Goal: Information Seeking & Learning: Learn about a topic

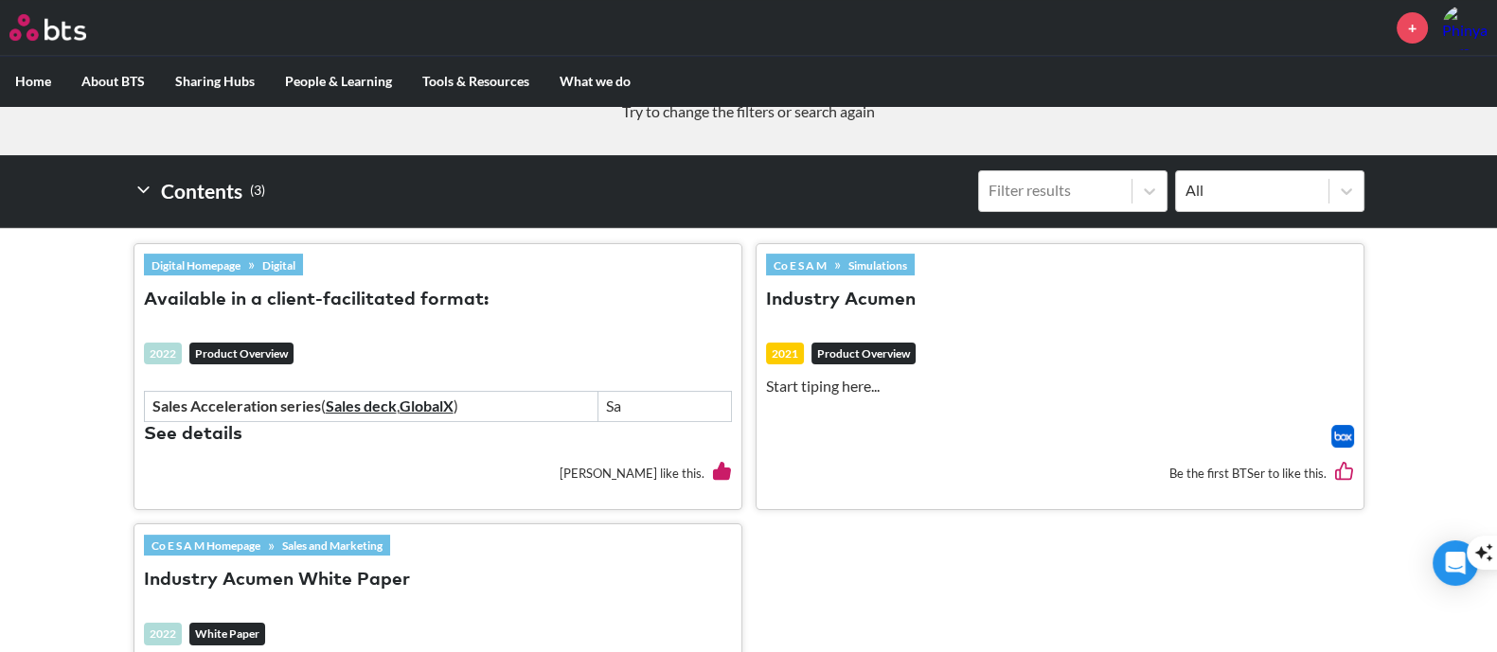
scroll to position [710, 0]
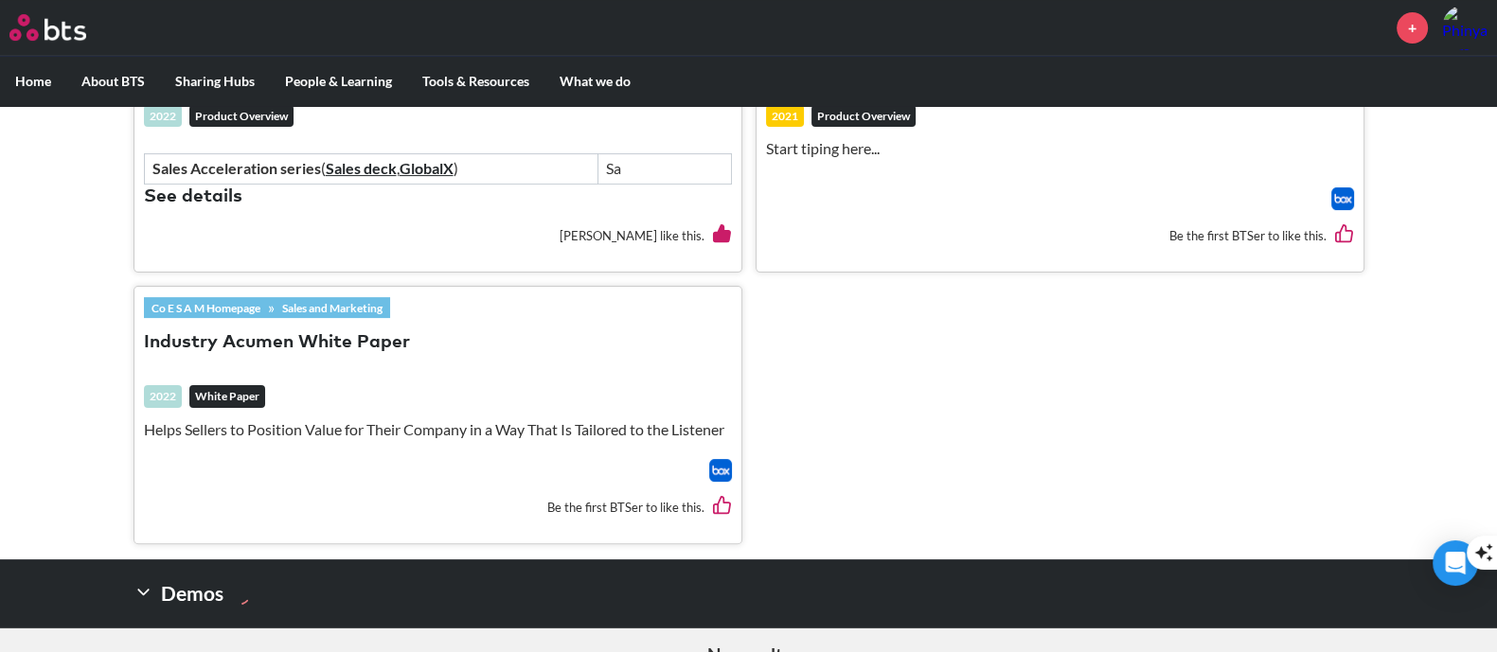
click at [211, 348] on button "Industry Acumen White Paper" at bounding box center [277, 343] width 266 height 26
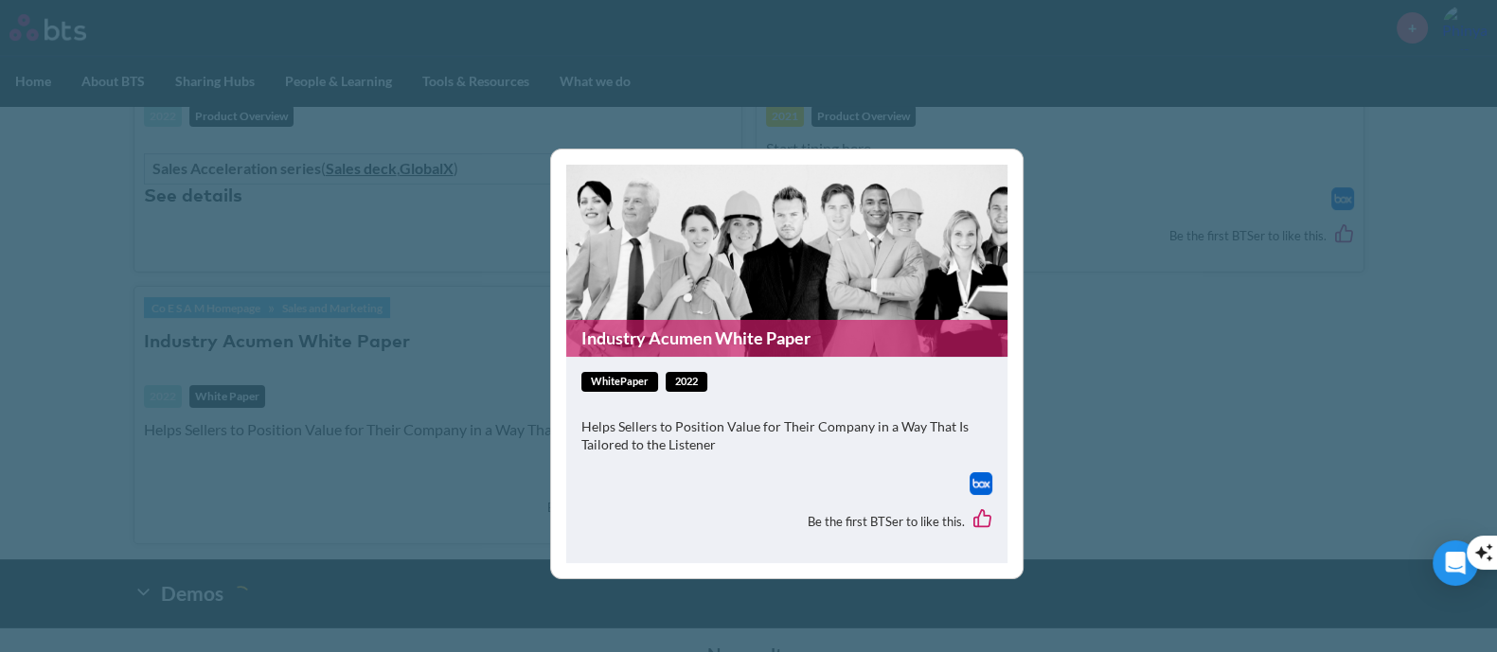
click at [784, 338] on link "Industry Acumen White Paper" at bounding box center [786, 338] width 441 height 37
click at [1246, 425] on div "Industry Acumen White Paper whitePaper 2022 Helps Sellers to Position Value for…" at bounding box center [748, 326] width 1497 height 652
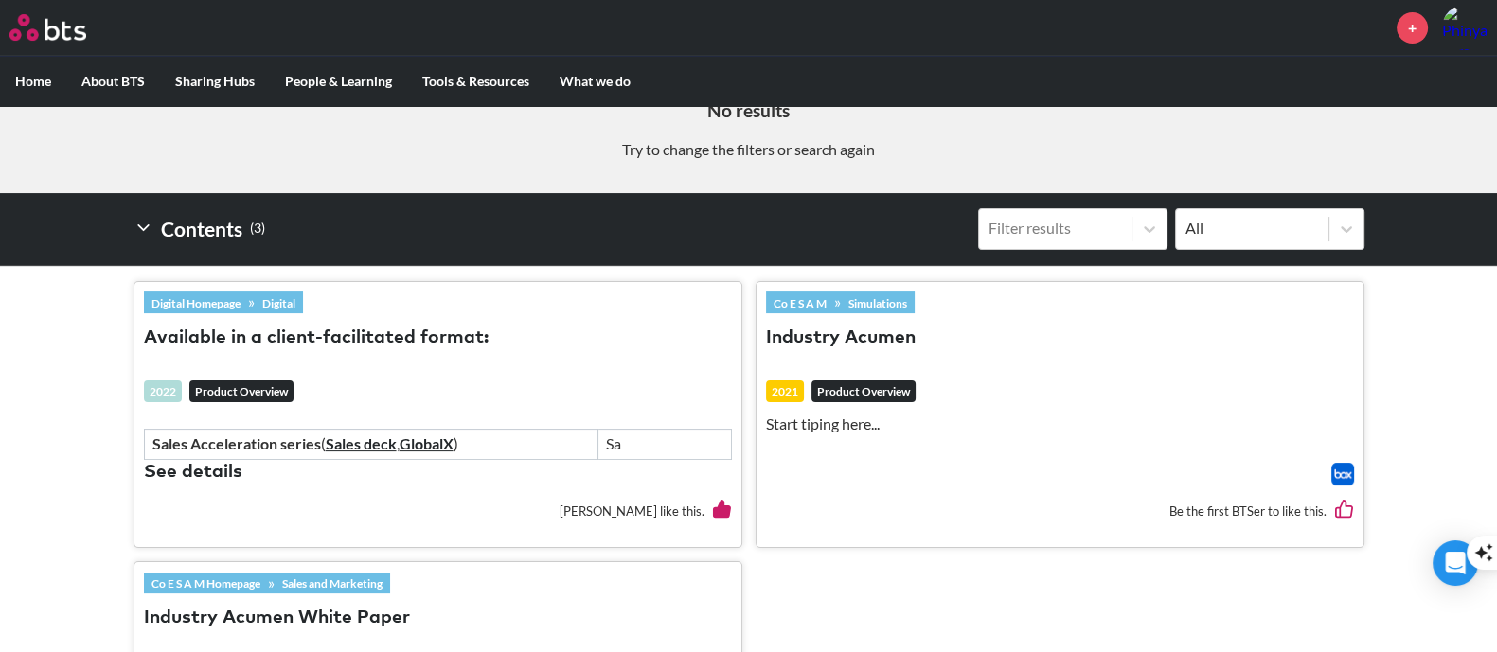
scroll to position [472, 0]
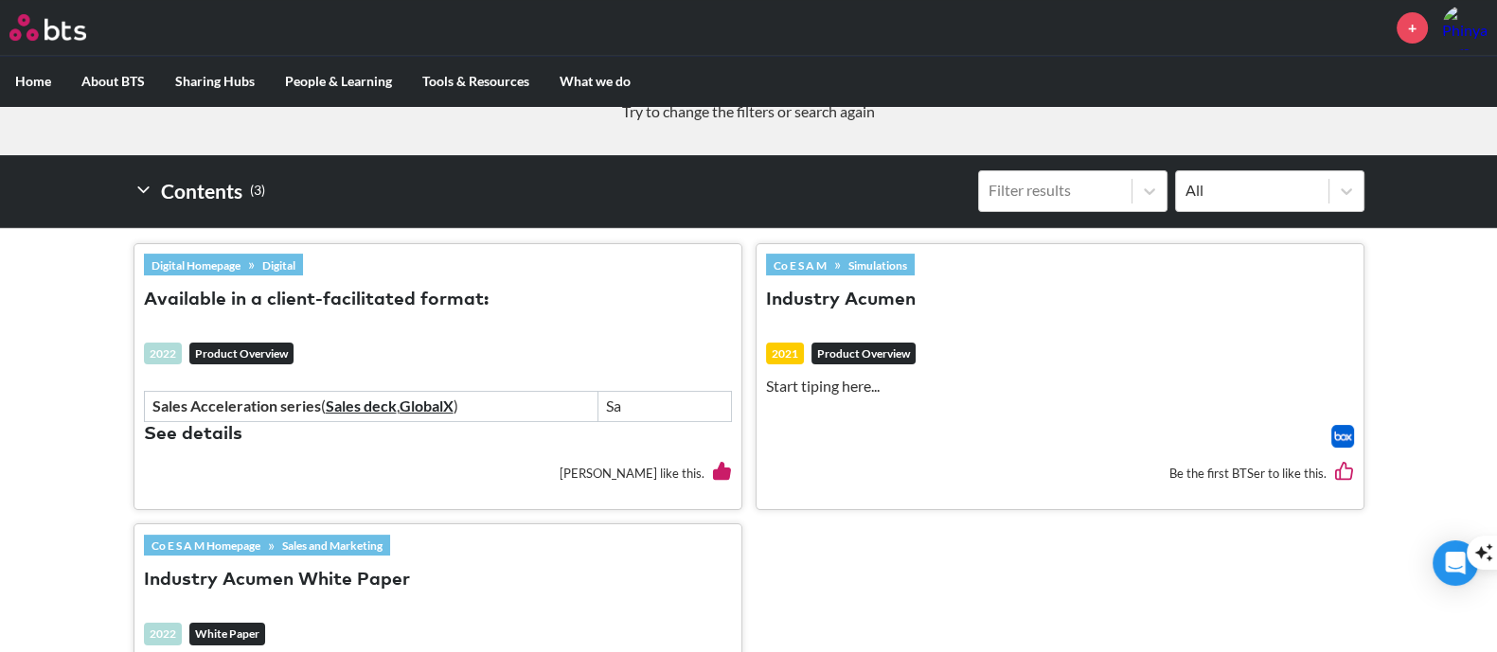
click at [252, 295] on button "Available in a client-facilitated format:" at bounding box center [316, 301] width 345 height 26
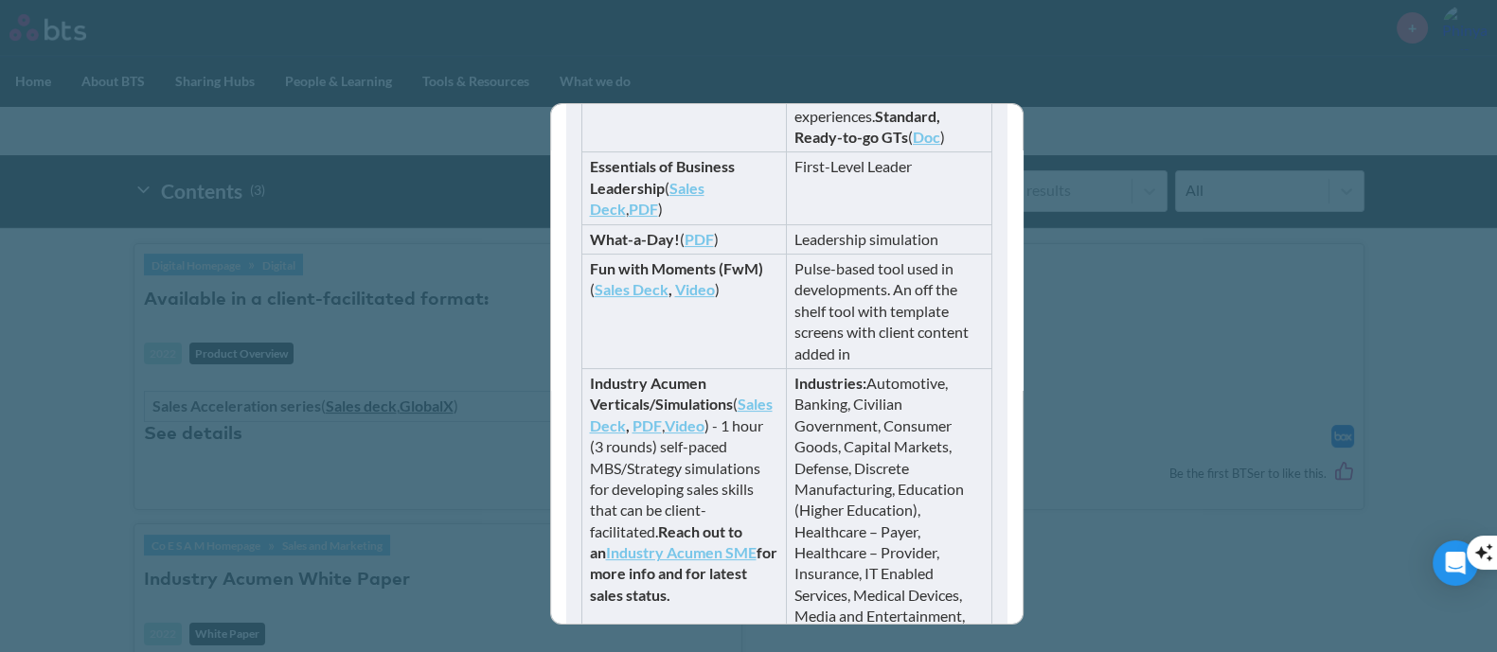
scroll to position [710, 0]
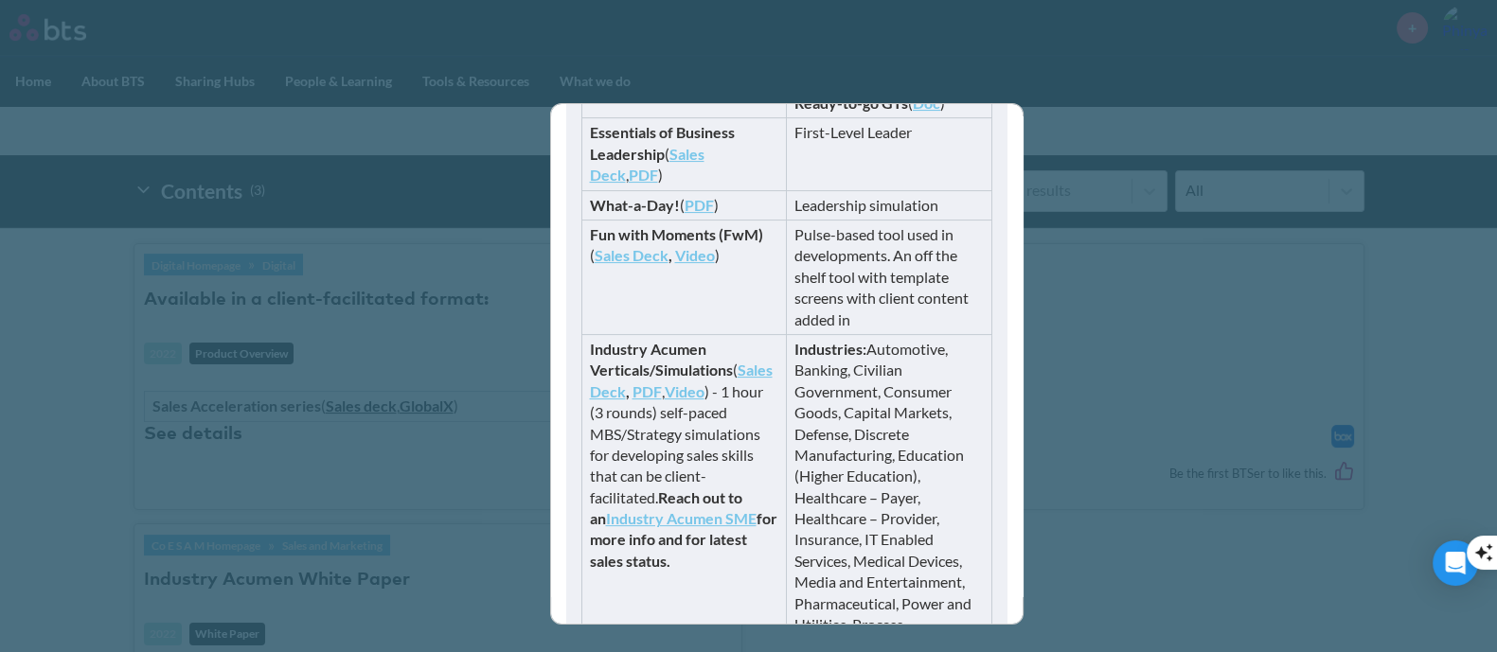
click at [704, 387] on link "Video" at bounding box center [685, 392] width 40 height 18
click at [662, 389] on link "PDF" at bounding box center [647, 392] width 29 height 18
click at [626, 390] on link "Sales Deck" at bounding box center [681, 380] width 183 height 39
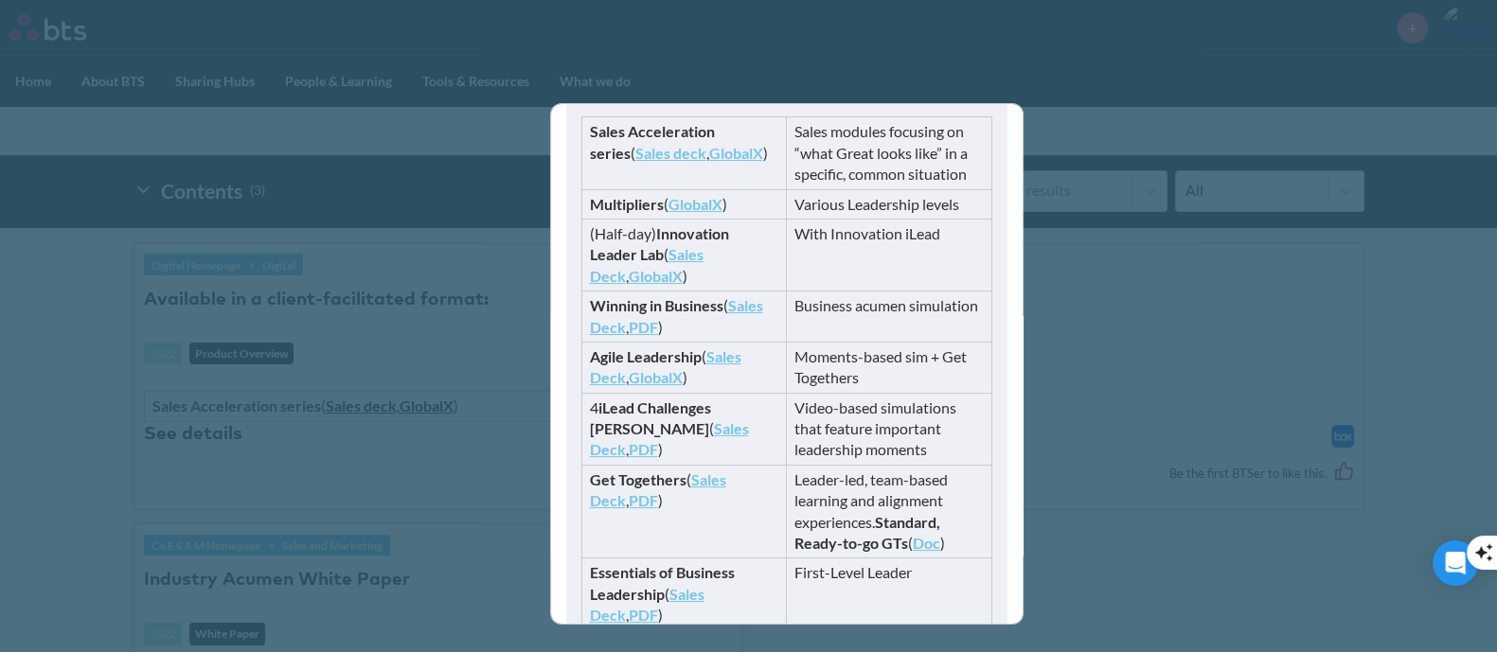
scroll to position [261, 0]
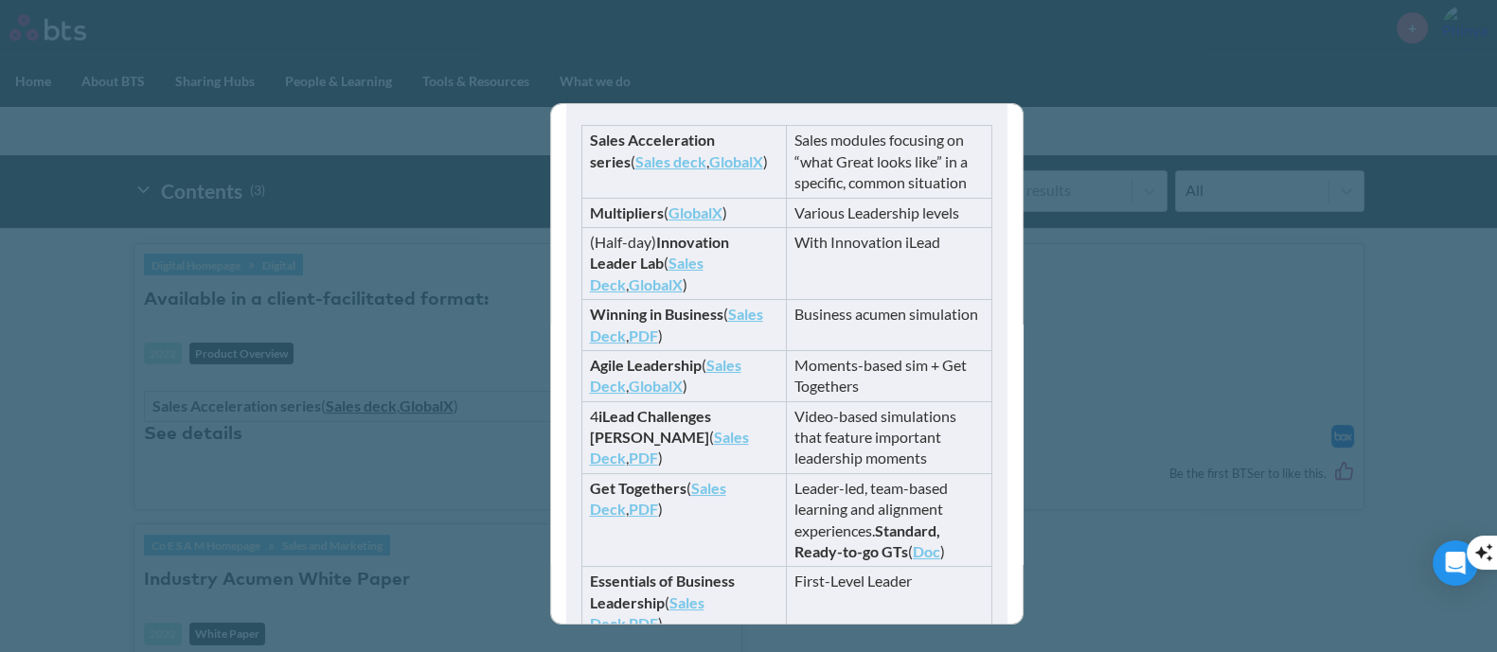
click at [644, 328] on link "PDF" at bounding box center [643, 336] width 29 height 18
click at [1235, 417] on div "Available in a client-facilitated format: productOverview 2022 Sales Accelerati…" at bounding box center [748, 326] width 1497 height 652
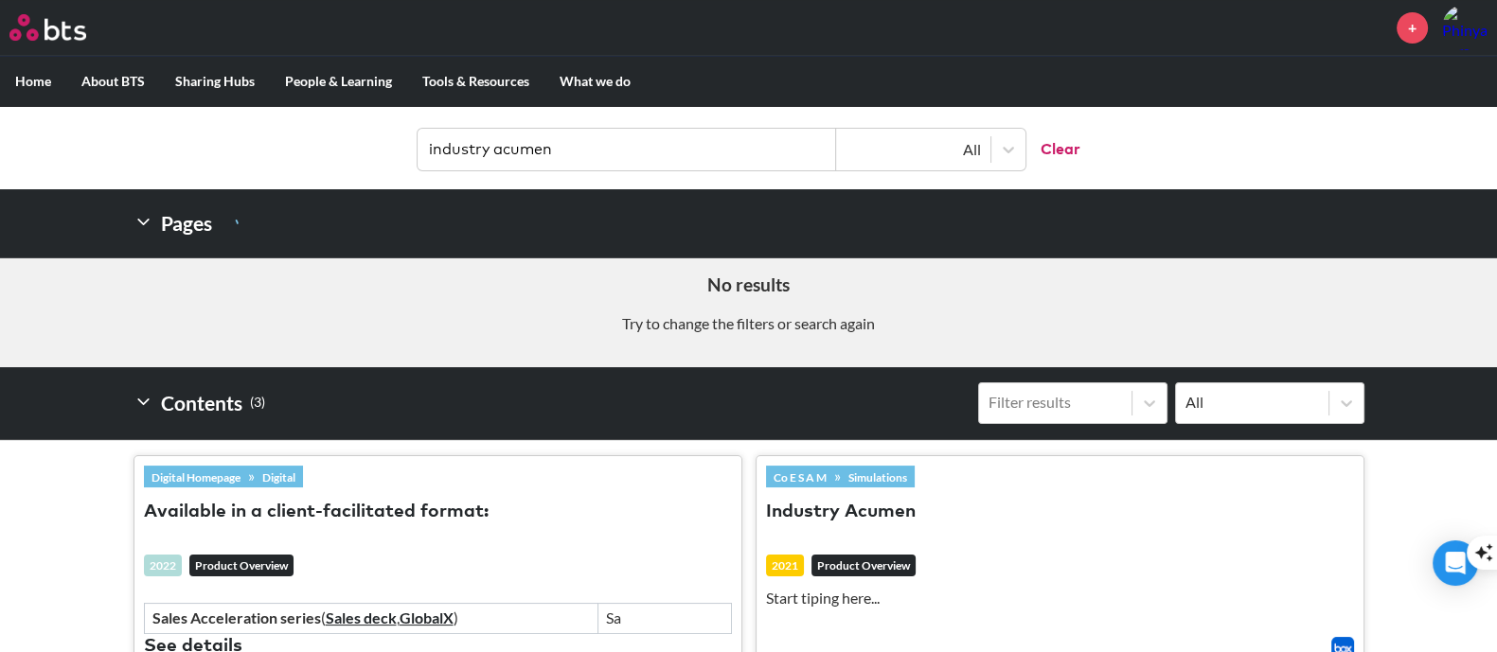
scroll to position [0, 0]
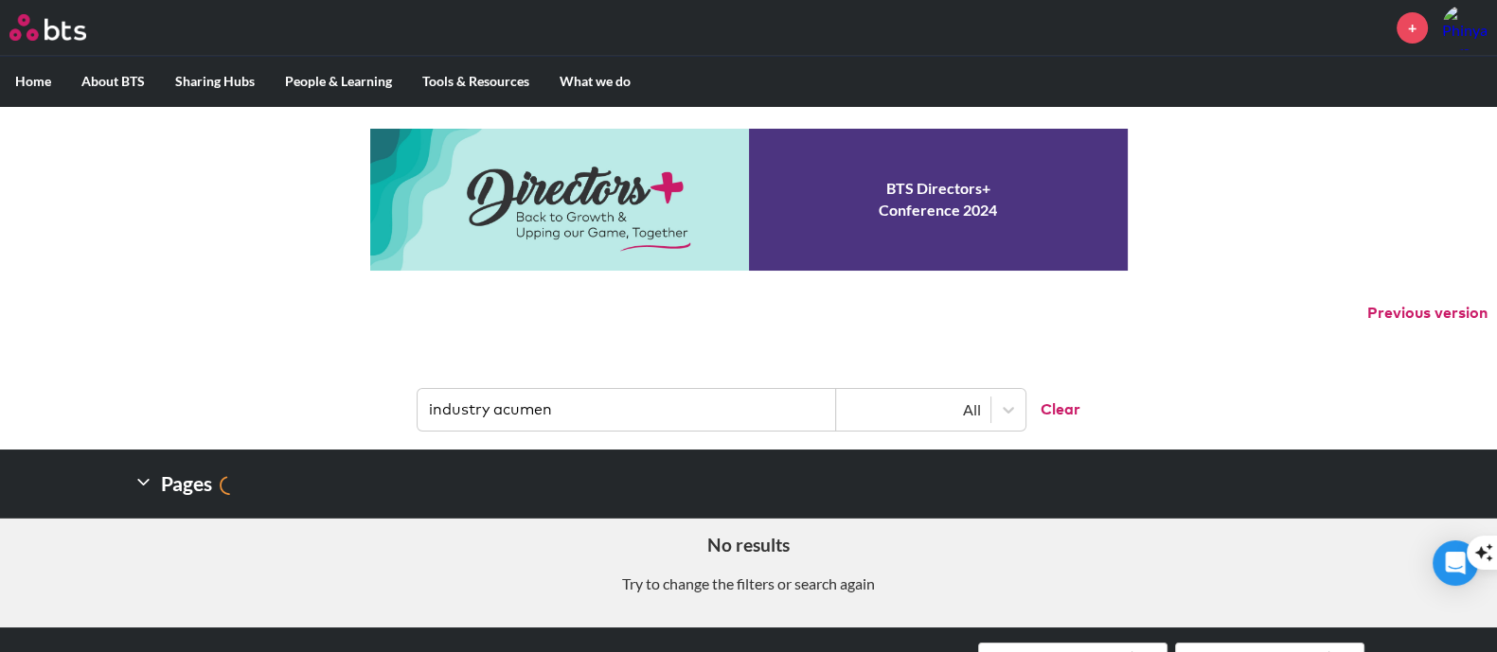
drag, startPoint x: 616, startPoint y: 412, endPoint x: 260, endPoint y: 409, distance: 356.0
click at [260, 409] on header "industry acumen All Clear" at bounding box center [748, 400] width 1497 height 98
type input "business"
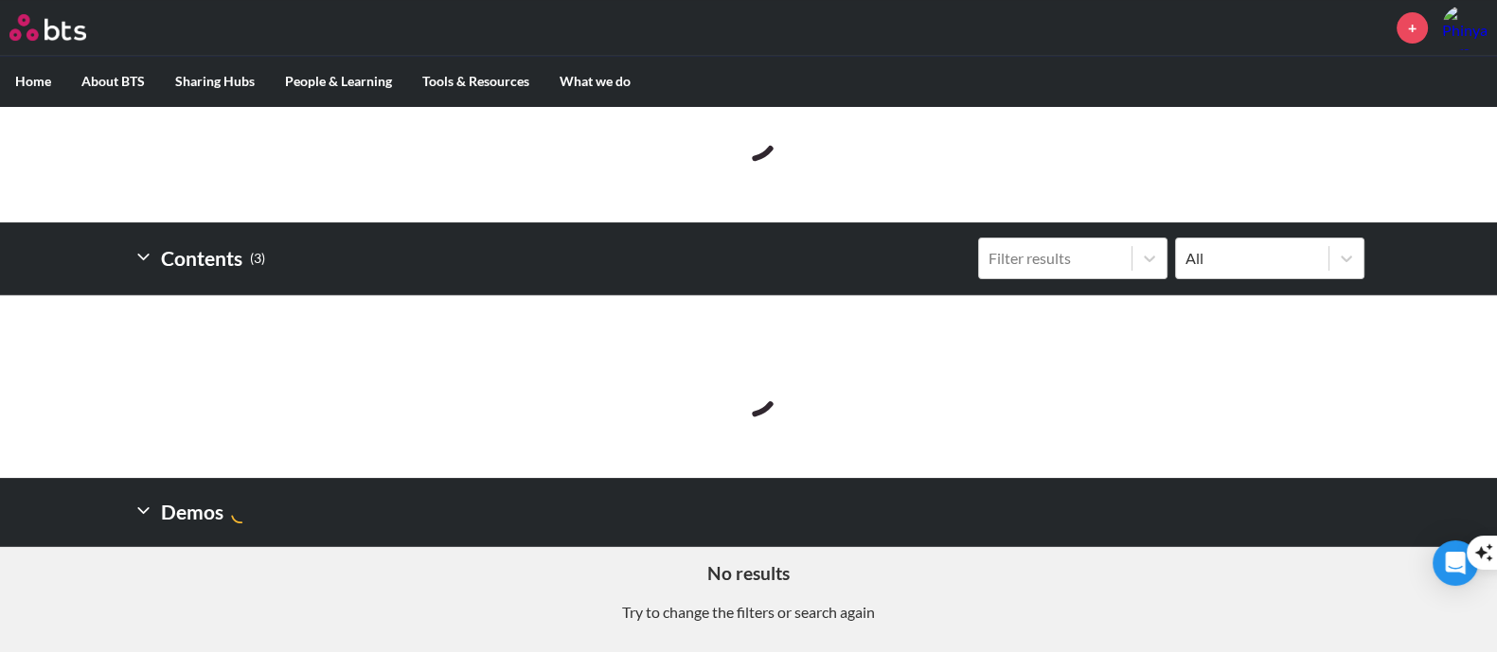
scroll to position [481, 0]
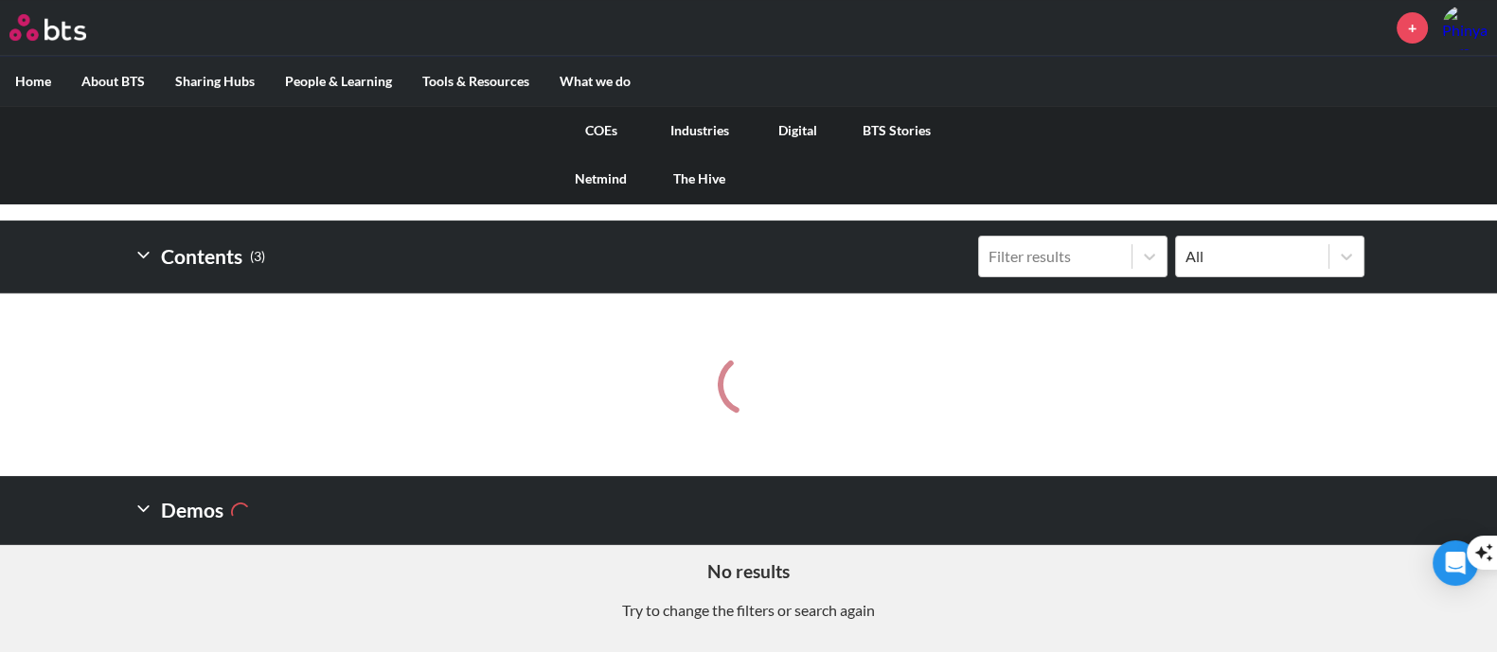
click at [611, 134] on link "COEs" at bounding box center [601, 130] width 98 height 49
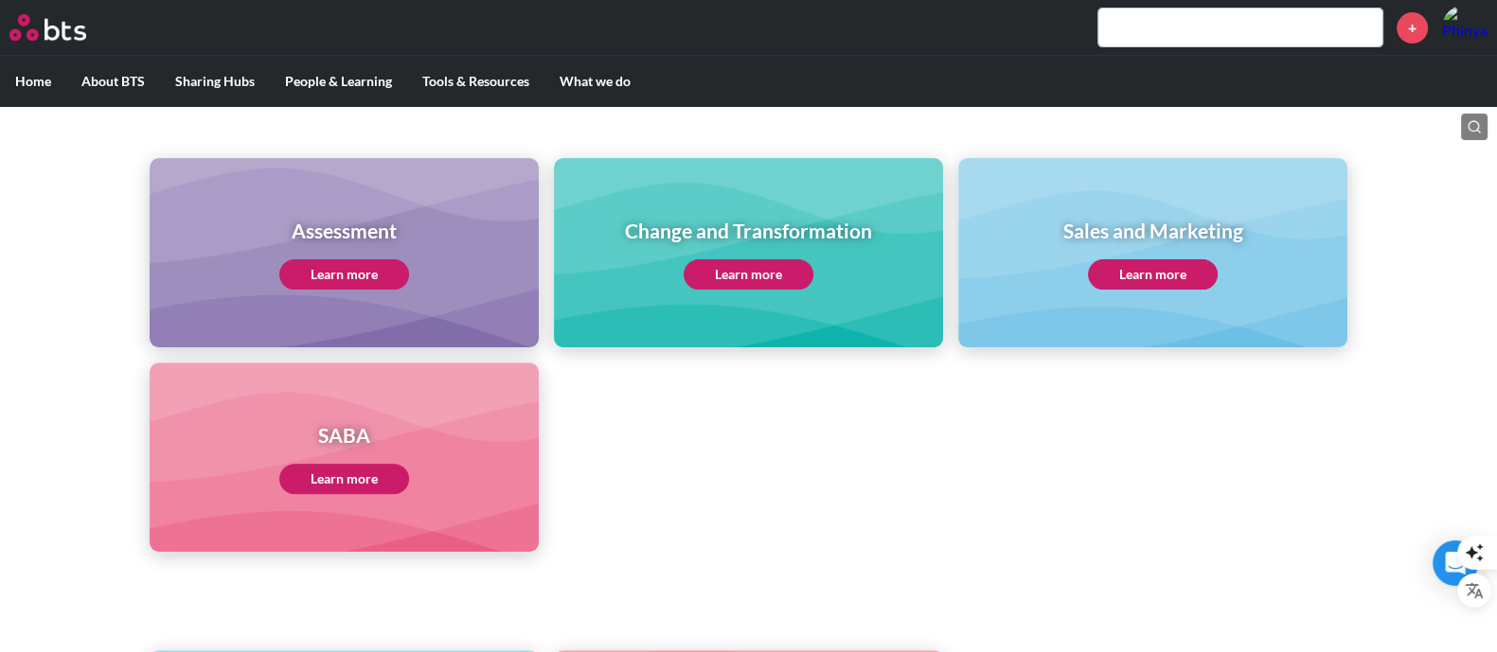
scroll to position [828, 0]
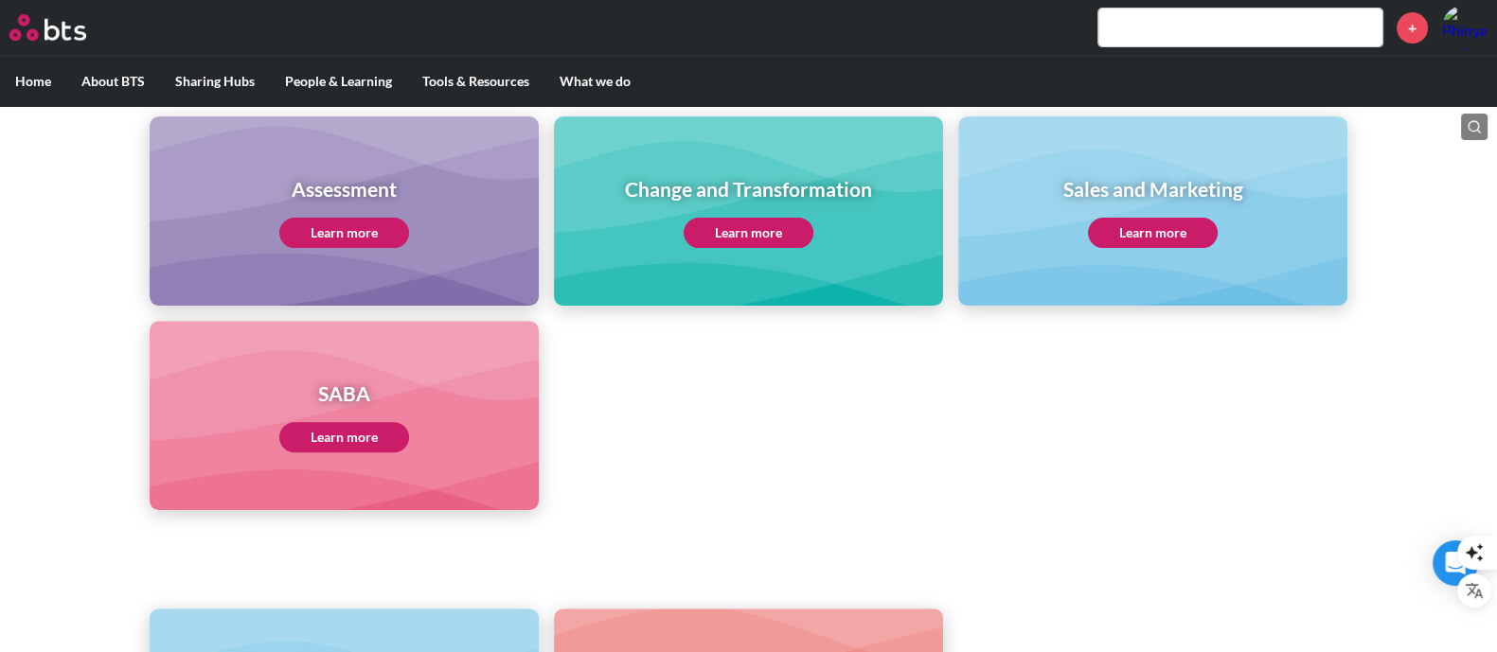
click at [785, 228] on link "Learn more" at bounding box center [749, 233] width 130 height 30
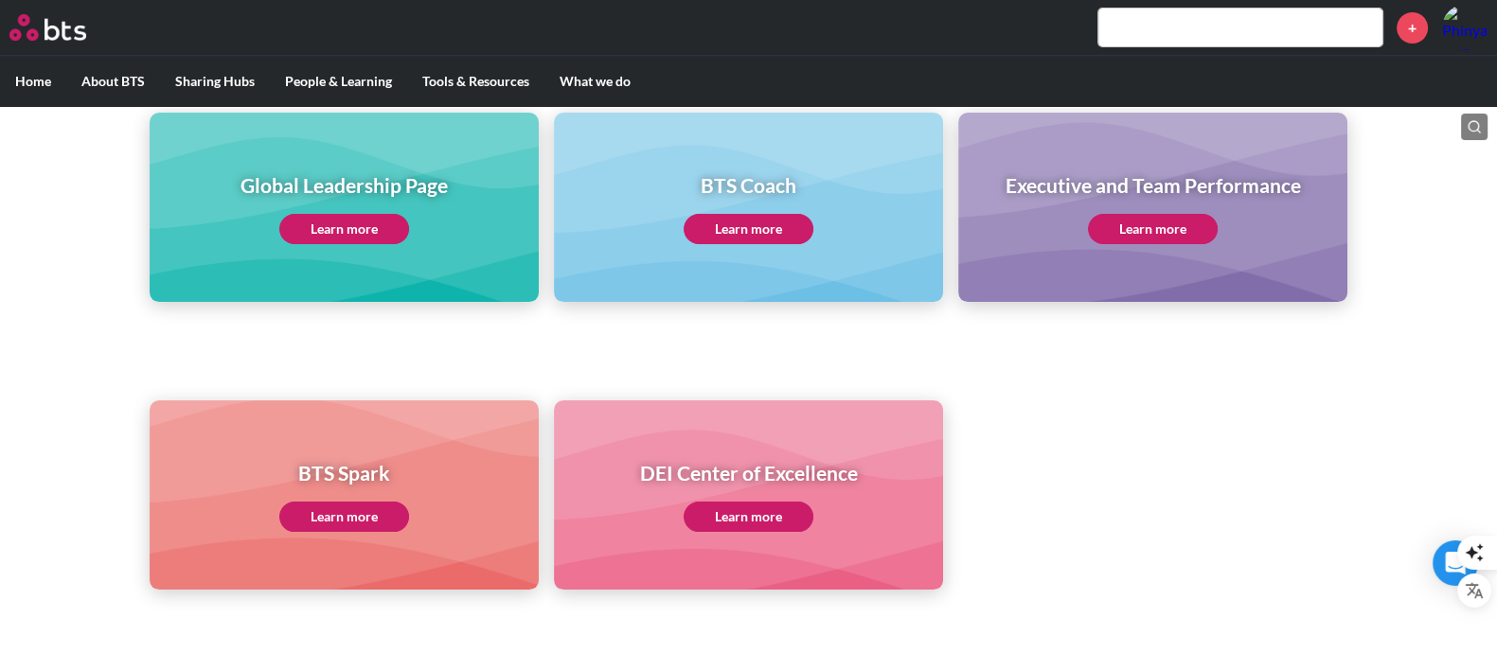
scroll to position [137, 0]
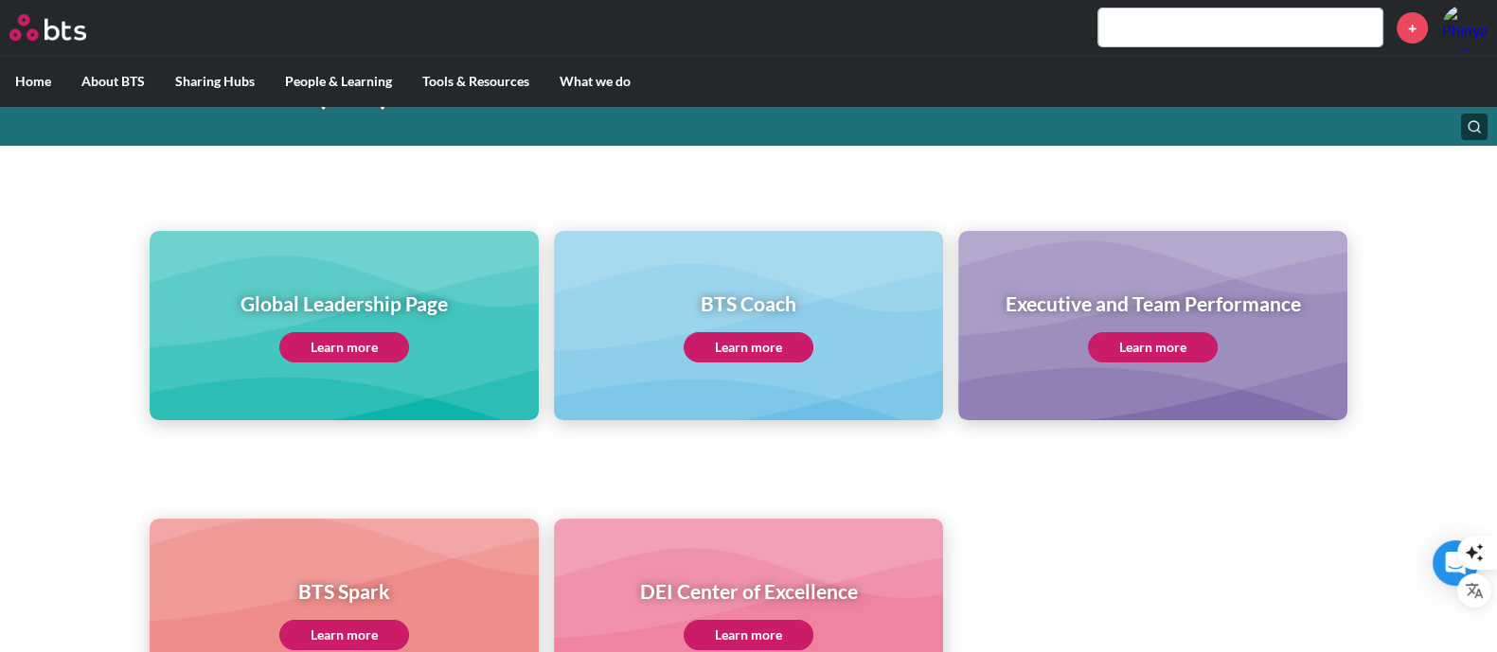
click at [1189, 45] on input "text" at bounding box center [1240, 28] width 284 height 38
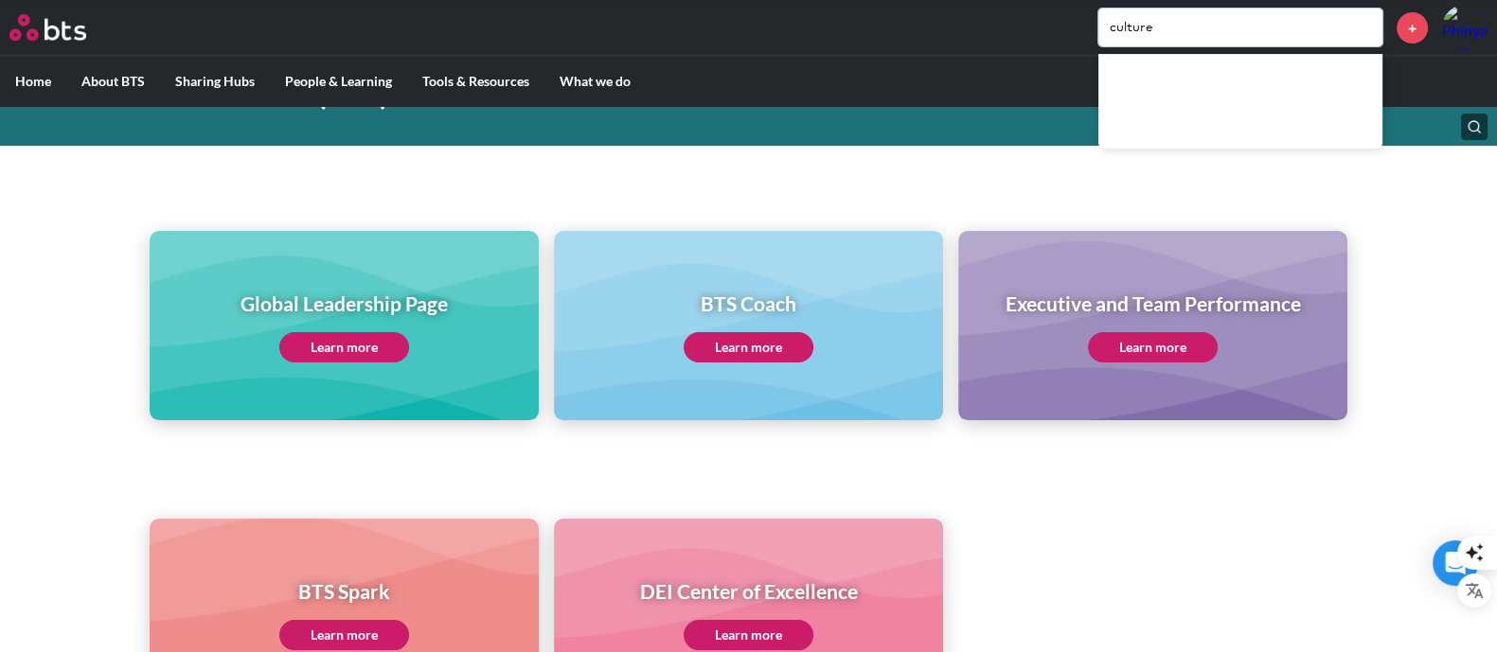
type input "culture"
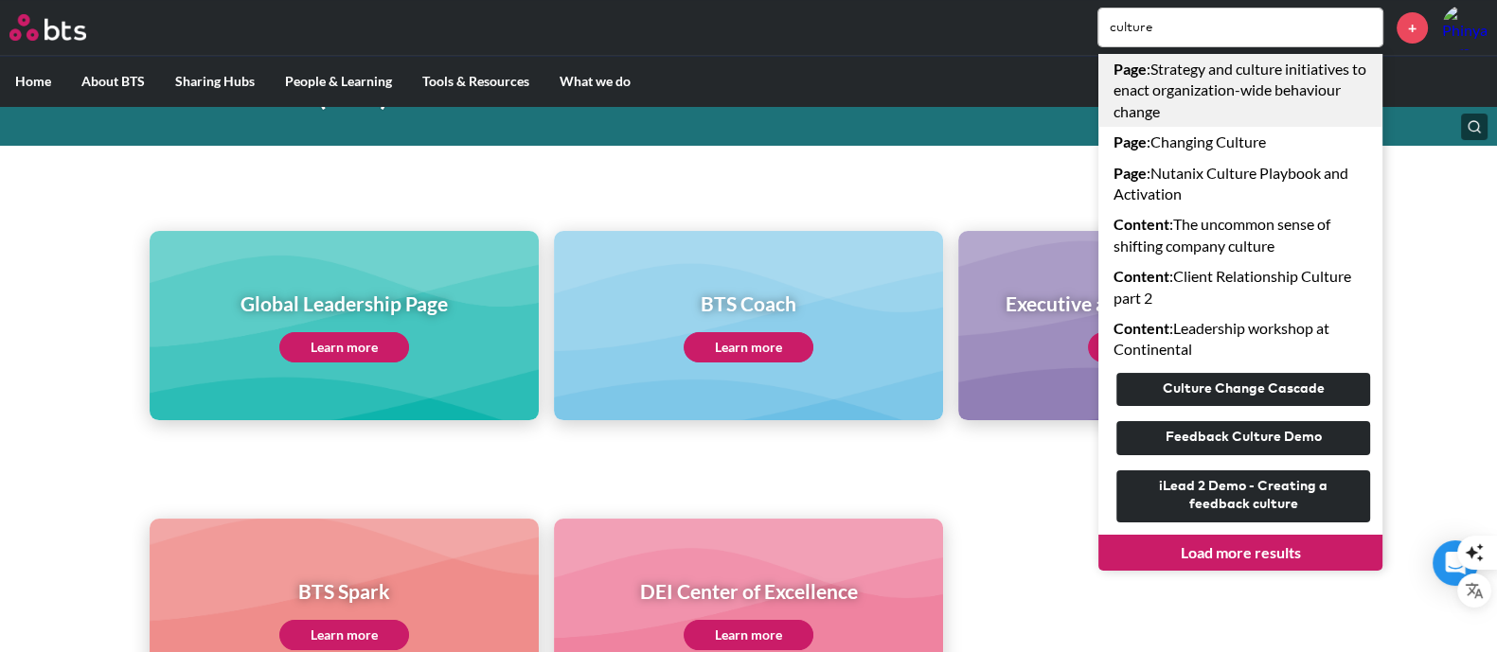
click at [1288, 82] on link "Page : Strategy and culture initiatives to enact organization-wide behaviour ch…" at bounding box center [1240, 90] width 284 height 73
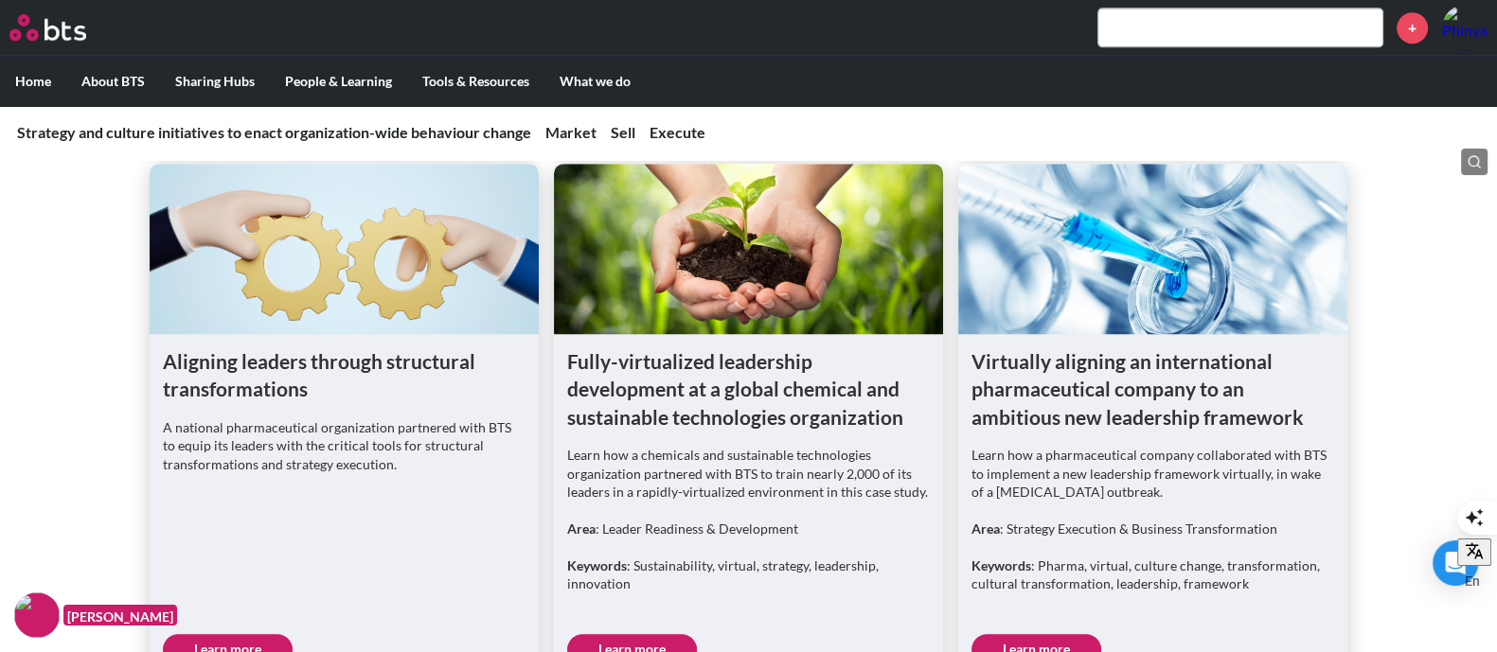
scroll to position [1774, 0]
click at [369, 270] on figure at bounding box center [344, 249] width 389 height 170
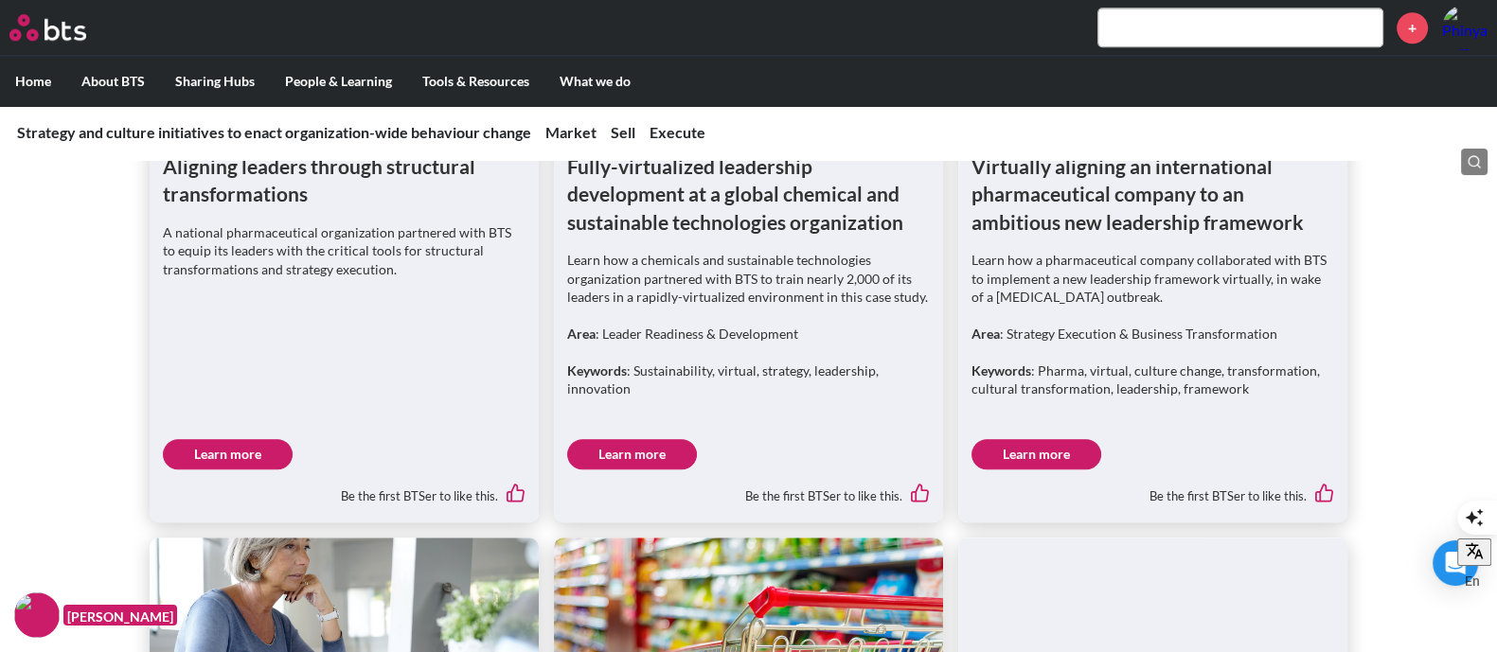
scroll to position [2012, 0]
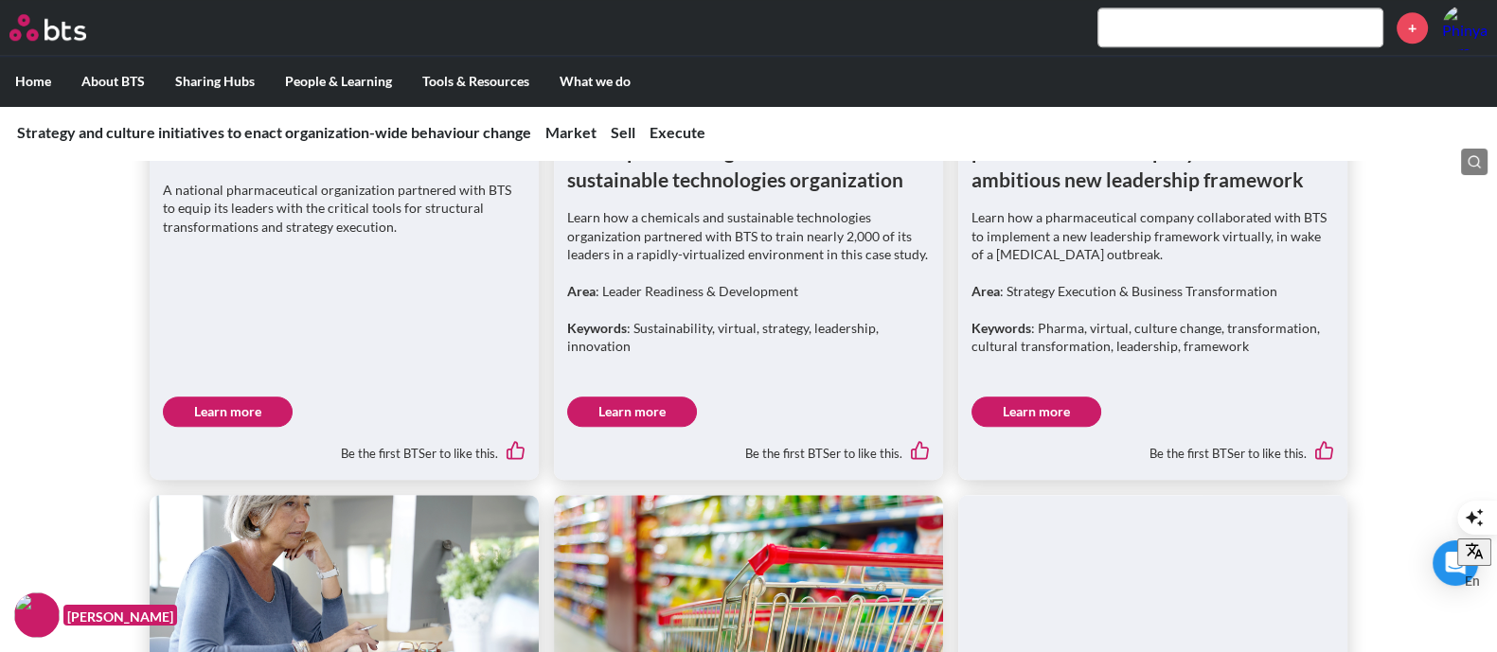
click at [239, 409] on link "Learn more" at bounding box center [228, 412] width 130 height 30
